Goal: Information Seeking & Learning: Learn about a topic

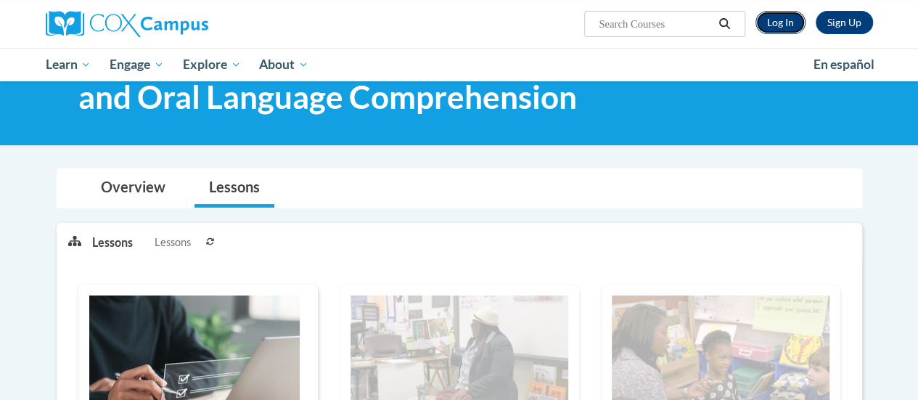
click at [782, 21] on link "Log In" at bounding box center [781, 22] width 50 height 23
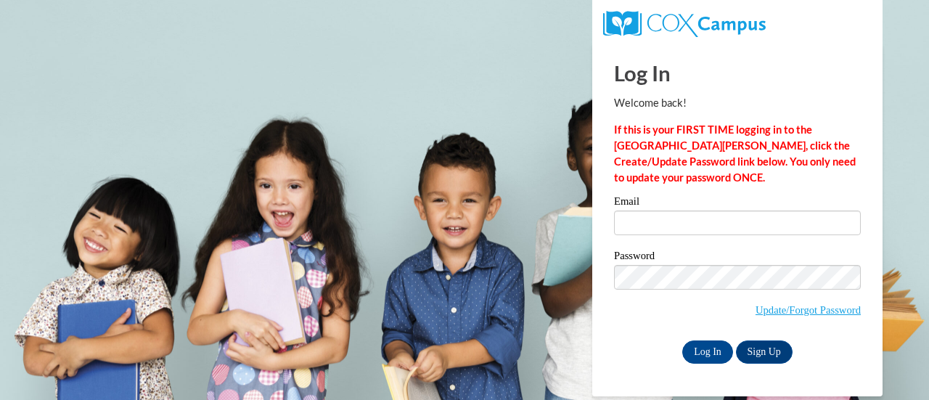
type input "[EMAIL_ADDRESS][DOMAIN_NAME]"
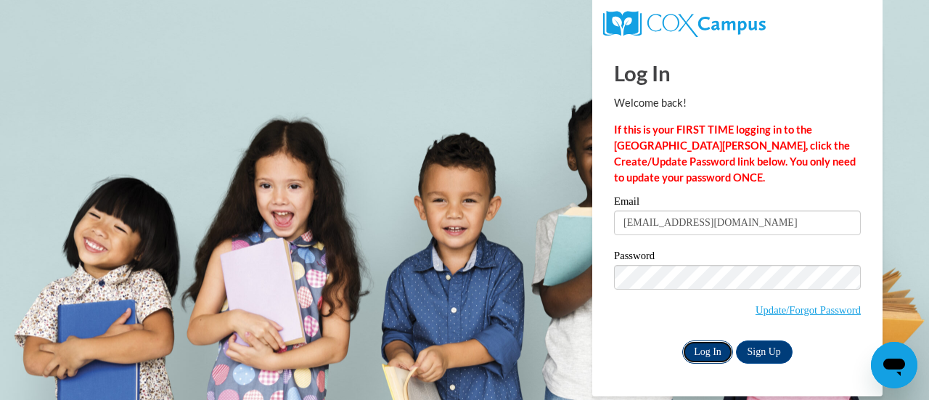
click at [705, 351] on input "Log In" at bounding box center [707, 351] width 51 height 23
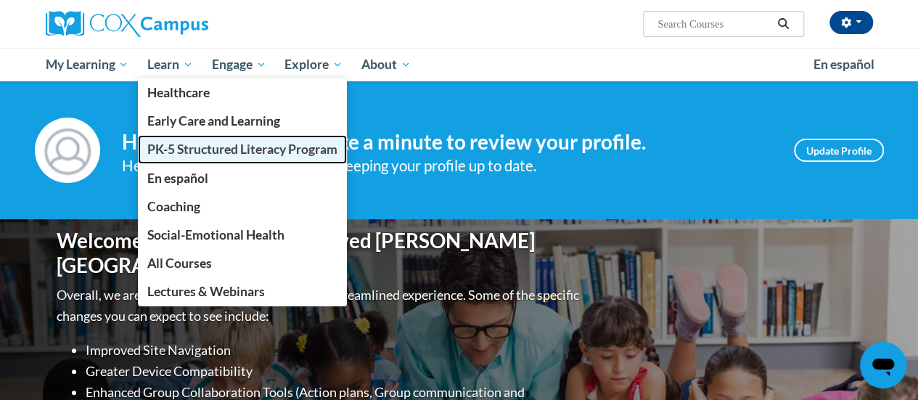
click at [176, 147] on span "PK-5 Structured Literacy Program" at bounding box center [242, 149] width 190 height 15
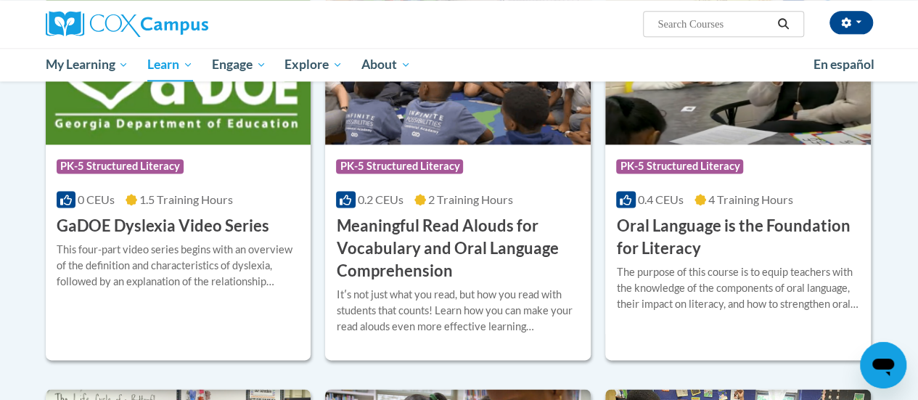
scroll to position [928, 0]
click at [446, 249] on h3 "Meaningful Read Alouds for Vocabulary and Oral Language Comprehension" at bounding box center [458, 248] width 244 height 67
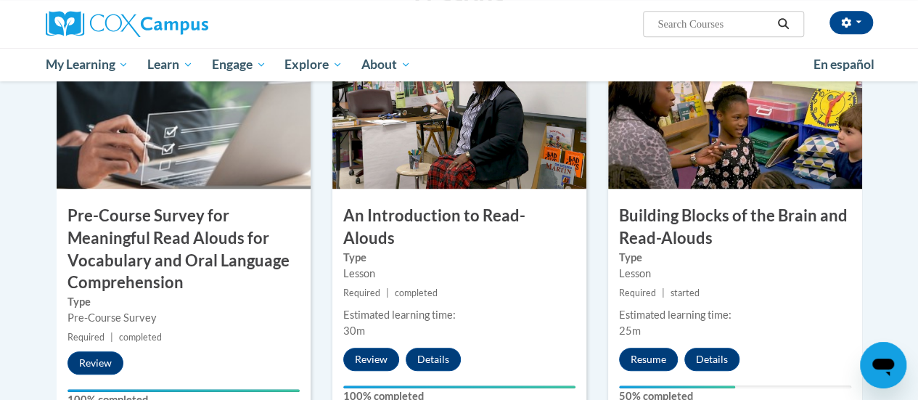
scroll to position [470, 0]
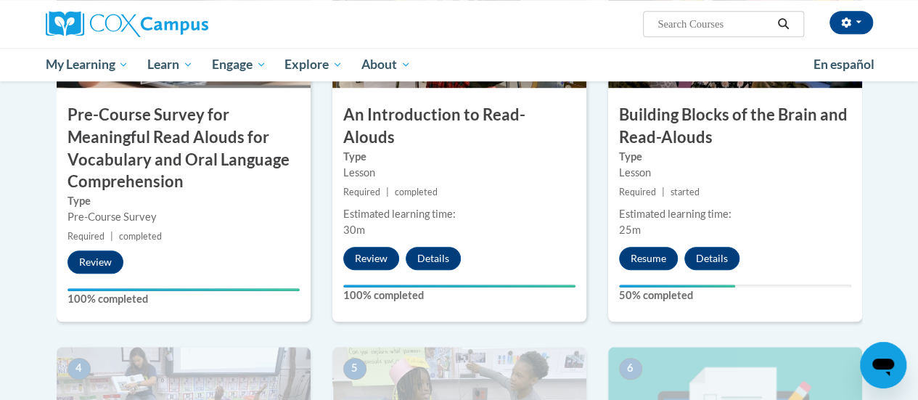
click at [629, 287] on label "50% completed" at bounding box center [735, 295] width 232 height 16
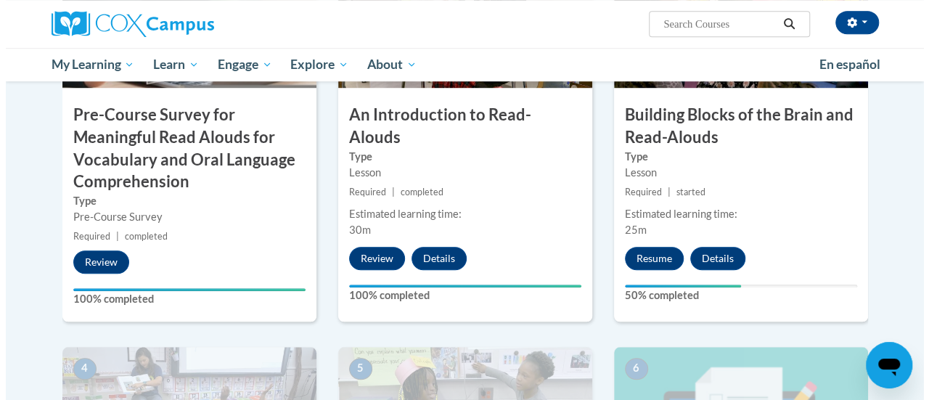
scroll to position [450, 0]
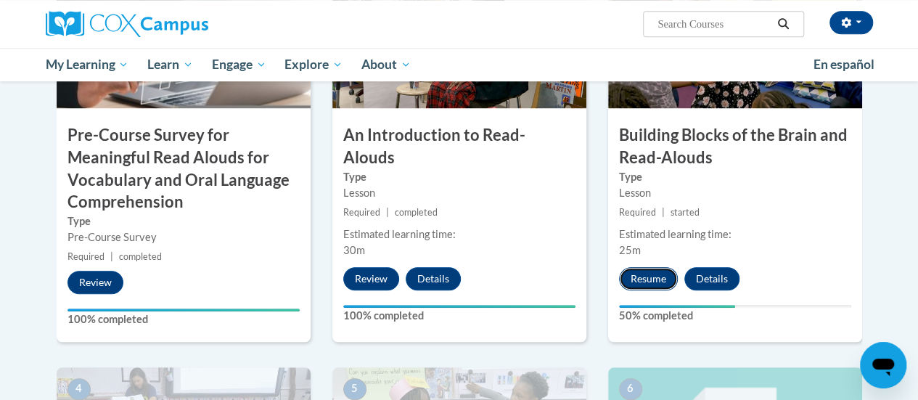
click at [647, 282] on button "Resume" at bounding box center [648, 278] width 59 height 23
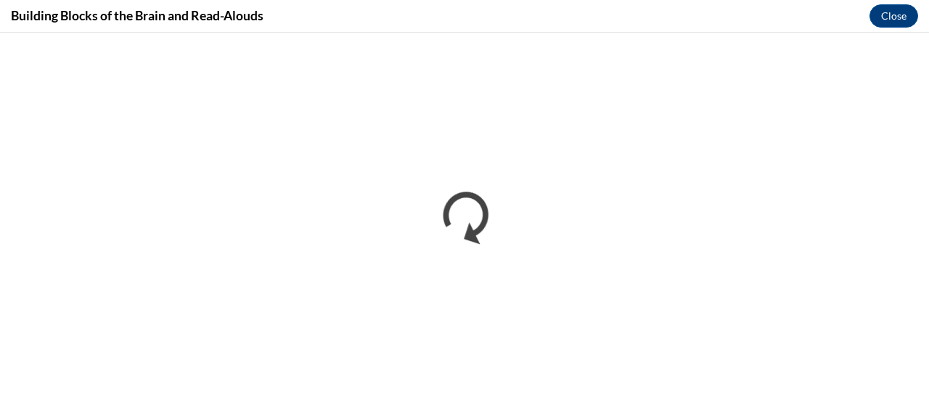
scroll to position [0, 0]
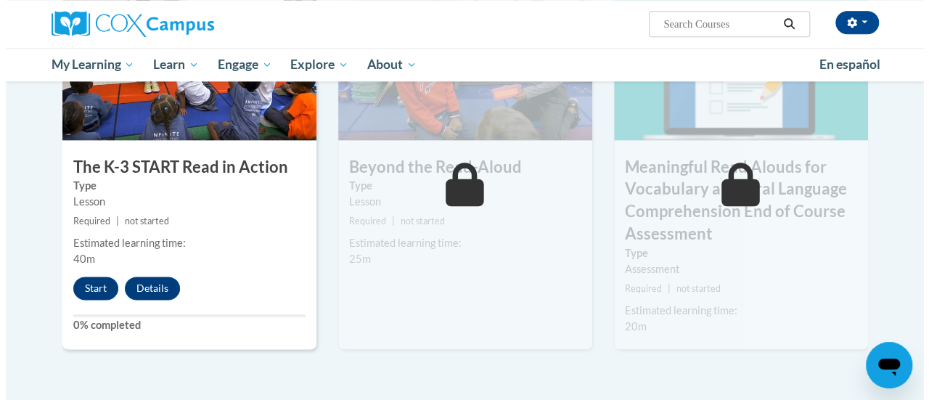
scroll to position [823, 0]
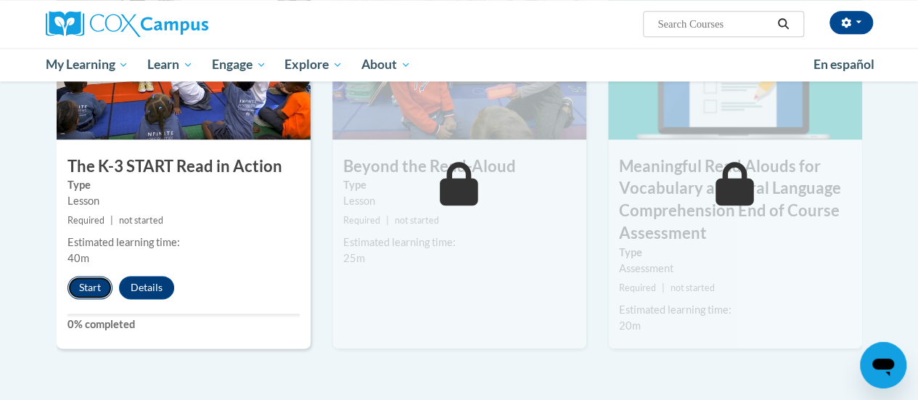
click at [77, 284] on button "Start" at bounding box center [89, 287] width 45 height 23
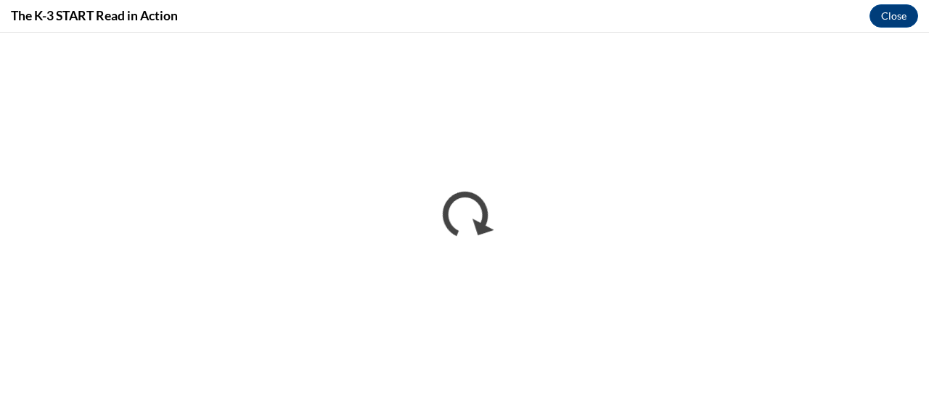
scroll to position [0, 0]
